Goal: Check status

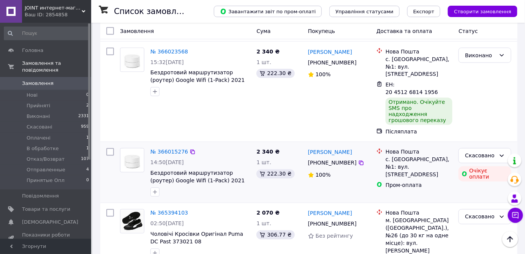
scroll to position [414, 0]
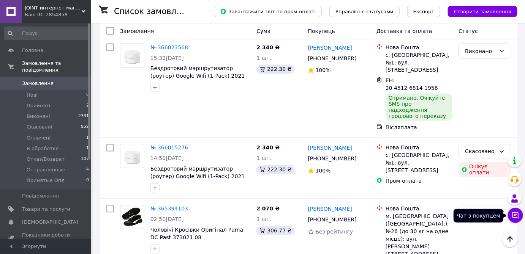
click at [517, 215] on icon at bounding box center [516, 216] width 8 height 8
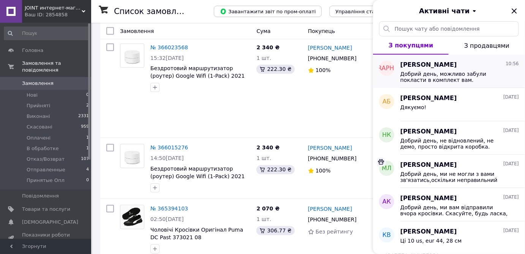
click at [448, 79] on span "Добрий день, можливо забули покласти в комплект вам. [PERSON_NAME] скинути вам …" at bounding box center [454, 77] width 108 height 12
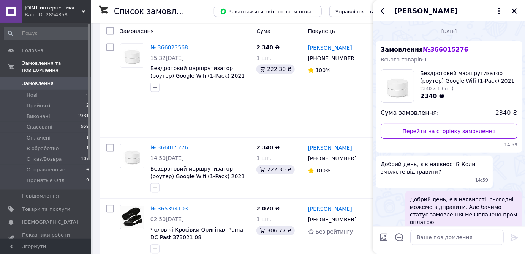
scroll to position [326, 0]
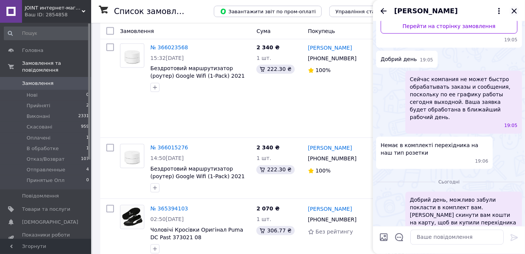
click at [512, 11] on icon "Закрити" at bounding box center [514, 10] width 9 height 9
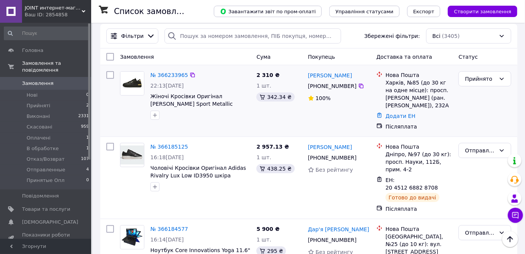
scroll to position [0, 0]
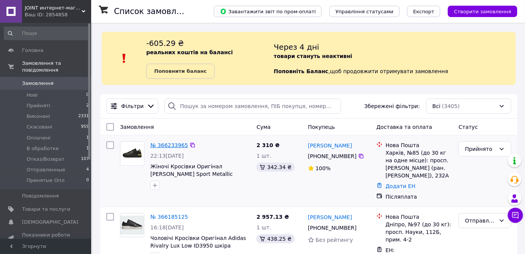
click at [161, 145] on link "№ 366233965" at bounding box center [169, 145] width 38 height 6
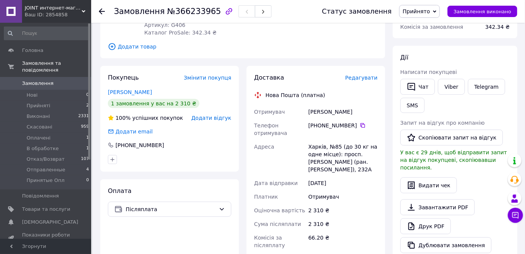
scroll to position [103, 0]
click at [360, 124] on icon at bounding box center [362, 125] width 5 height 5
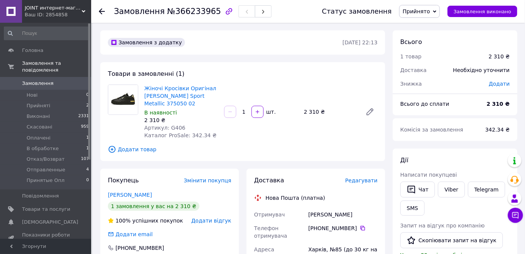
click at [323, 216] on div "[PERSON_NAME]" at bounding box center [343, 215] width 72 height 14
copy div "[PERSON_NAME]"
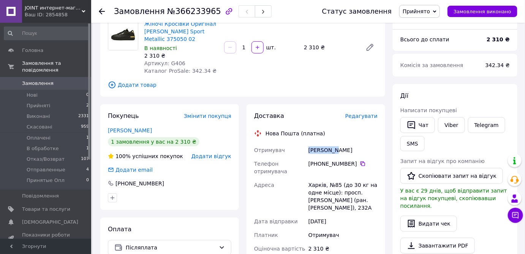
scroll to position [69, 0]
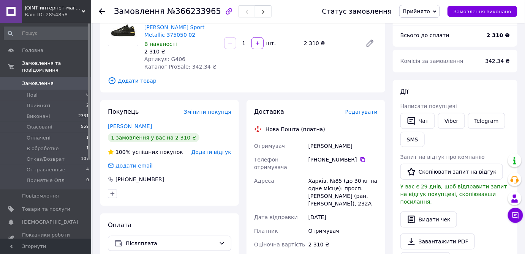
click at [313, 185] on div "Харків, №85 (до 30 кг на одне місце): просп. [PERSON_NAME] (ран. [PERSON_NAME])…" at bounding box center [343, 192] width 72 height 36
click at [313, 179] on div "Харків, №85 (до 30 кг на одне місце): просп. [PERSON_NAME] (ран. [PERSON_NAME])…" at bounding box center [343, 192] width 72 height 36
copy div "Харків"
